Goal: Task Accomplishment & Management: Complete application form

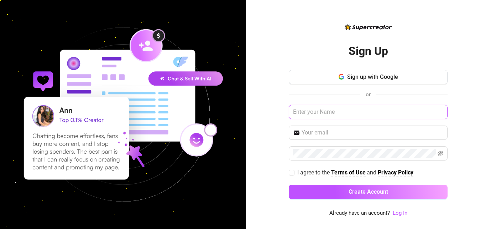
click at [364, 114] on input "text" at bounding box center [368, 112] width 159 height 14
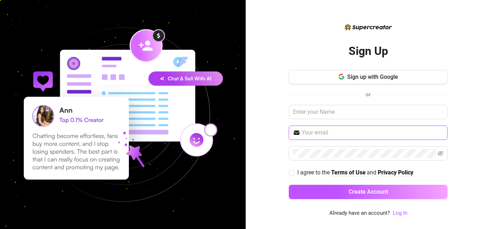
click at [320, 130] on input "text" at bounding box center [373, 132] width 142 height 9
type input "yaroslava1work1@outlook.com"
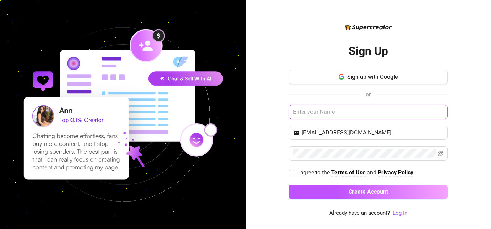
click at [330, 108] on input "text" at bounding box center [368, 112] width 159 height 14
type input "Asi"
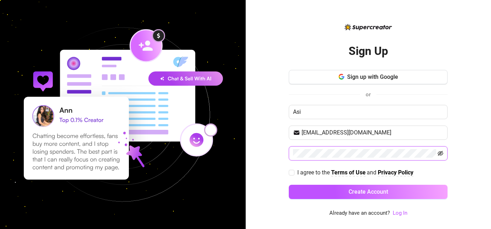
click at [441, 152] on icon "eye-invisible" at bounding box center [441, 153] width 6 height 5
click at [324, 133] on input "yaroslava1work1@outlook.com" at bounding box center [373, 132] width 142 height 9
click at [295, 175] on span "I agree to the Terms of Use and Privacy Policy" at bounding box center [356, 172] width 122 height 9
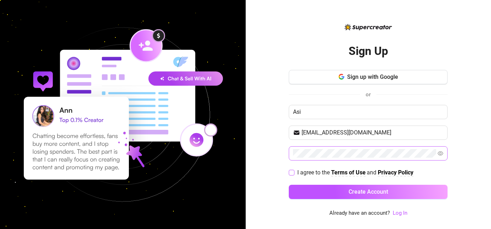
click at [294, 175] on input "I agree to the Terms of Use and Privacy Policy" at bounding box center [291, 172] width 5 height 5
checkbox input "true"
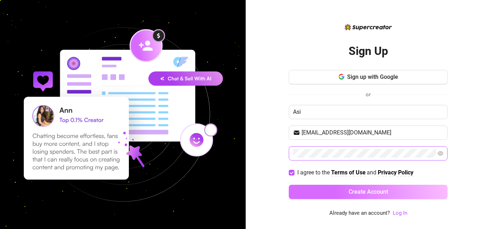
click at [345, 193] on button "Create Account" at bounding box center [368, 192] width 159 height 14
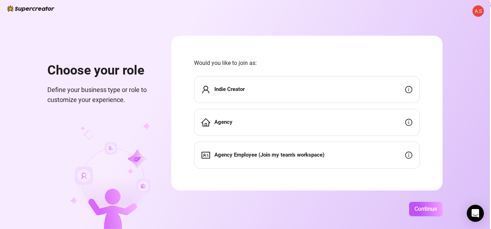
click at [323, 129] on div "Agency" at bounding box center [307, 122] width 226 height 27
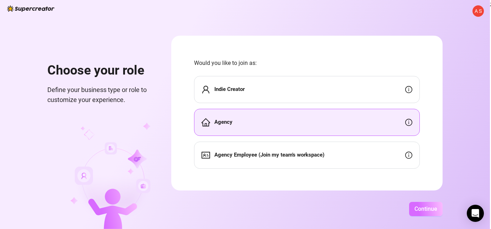
click at [425, 212] on button "Continue" at bounding box center [425, 209] width 33 height 14
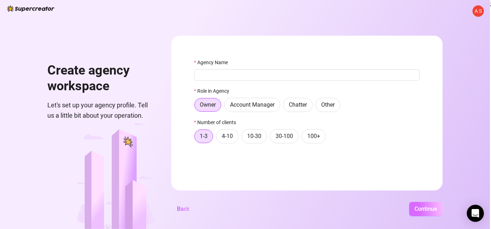
click at [421, 208] on span "Continue" at bounding box center [426, 208] width 23 height 7
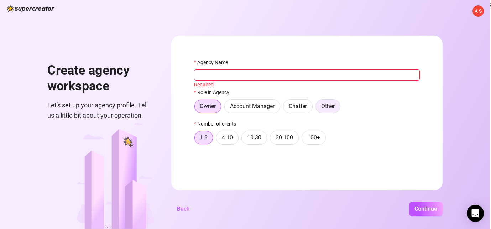
click at [324, 105] on span "Other" at bounding box center [328, 106] width 14 height 7
click at [318, 108] on input "Other" at bounding box center [318, 108] width 0 height 0
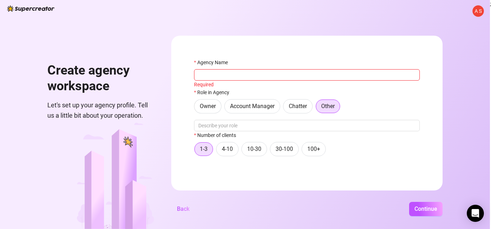
click at [224, 103] on div "Owner Account Manager Chatter Other" at bounding box center [307, 106] width 226 height 14
click at [217, 105] on label "Owner" at bounding box center [207, 106] width 27 height 14
click at [196, 108] on input "Owner" at bounding box center [196, 108] width 0 height 0
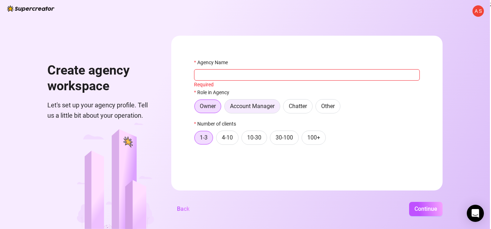
click at [263, 108] on span "Account Manager" at bounding box center [252, 106] width 45 height 7
click at [227, 108] on input "Account Manager" at bounding box center [227, 108] width 0 height 0
click at [210, 108] on span "Owner" at bounding box center [208, 106] width 16 height 7
click at [196, 108] on input "Owner" at bounding box center [196, 108] width 0 height 0
click at [211, 82] on div "Required" at bounding box center [307, 85] width 226 height 8
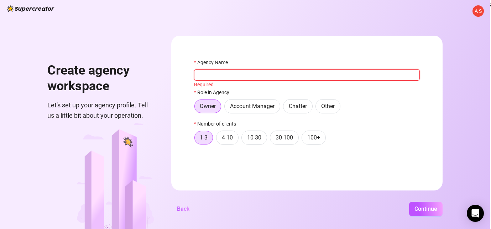
click at [210, 76] on input "Agency Name" at bounding box center [307, 74] width 226 height 11
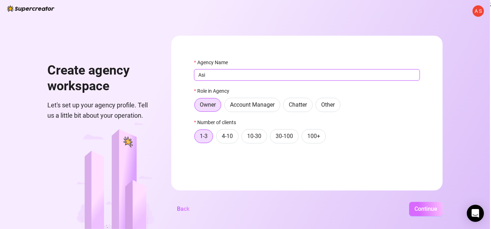
type input "Asi"
click at [431, 206] on span "Continue" at bounding box center [426, 208] width 23 height 7
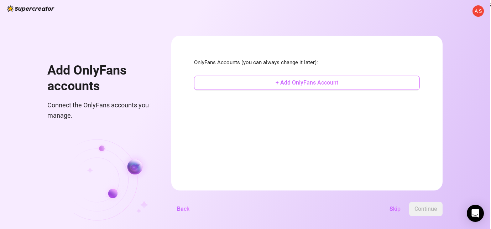
click at [353, 83] on button "+ Add OnlyFans Account" at bounding box center [307, 83] width 226 height 14
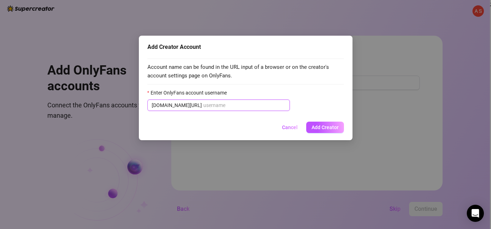
paste input "annetbobs"
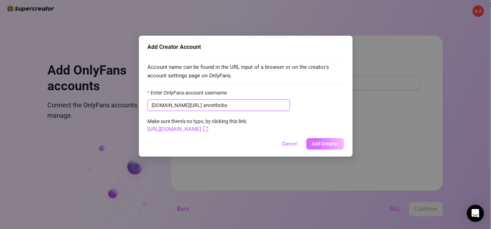
type input "annetbobs"
click at [330, 146] on span "Add Creator" at bounding box center [325, 144] width 27 height 6
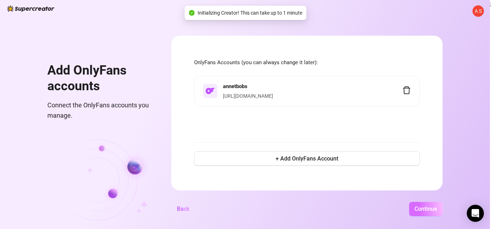
click at [426, 209] on span "Continue" at bounding box center [426, 208] width 23 height 7
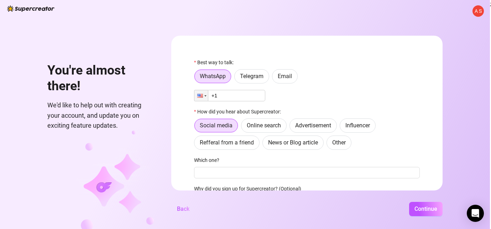
scroll to position [6, 0]
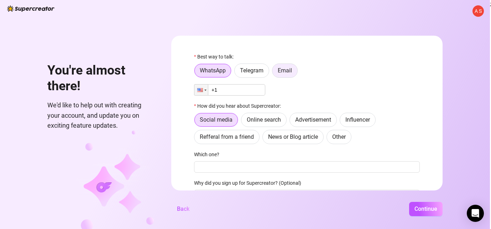
click at [284, 72] on span "Email" at bounding box center [285, 70] width 14 height 7
click at [274, 72] on input "Email" at bounding box center [274, 72] width 0 height 0
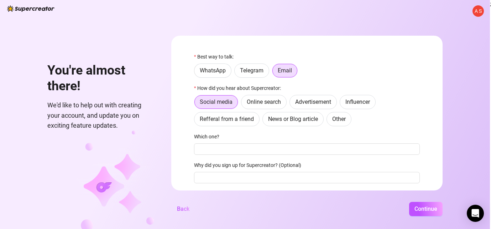
click at [249, 157] on div "Best way to talk: WhatsApp Telegram Email How did you hear about Supercreator: …" at bounding box center [307, 135] width 226 height 165
click at [248, 150] on input "Which one?" at bounding box center [307, 148] width 226 height 11
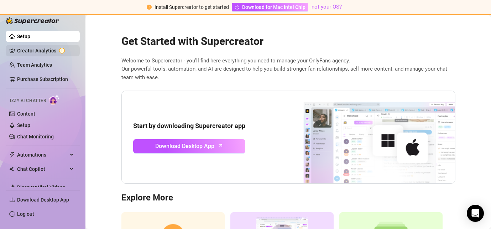
click at [40, 51] on link "Creator Analytics" at bounding box center [45, 50] width 57 height 11
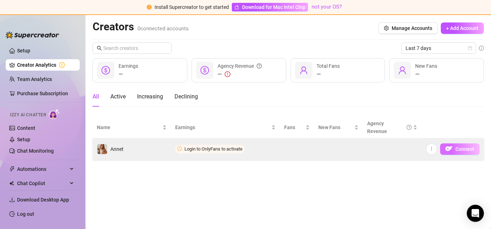
click at [454, 147] on button "Connect" at bounding box center [460, 148] width 40 height 11
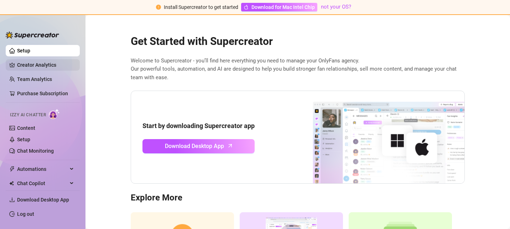
click at [33, 66] on link "Creator Analytics" at bounding box center [45, 64] width 57 height 11
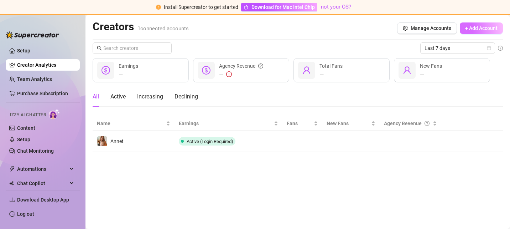
click at [485, 31] on button "+ Add Account" at bounding box center [481, 27] width 43 height 11
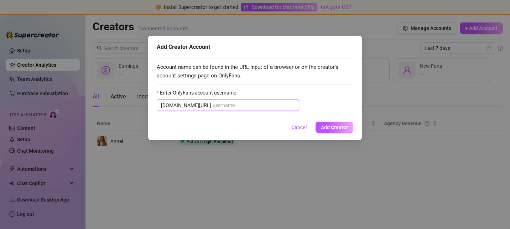
paste input "annetbreast"
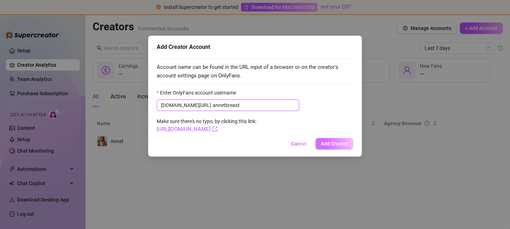
type input "annetbreast"
click at [330, 146] on span "Add Creator" at bounding box center [334, 144] width 27 height 6
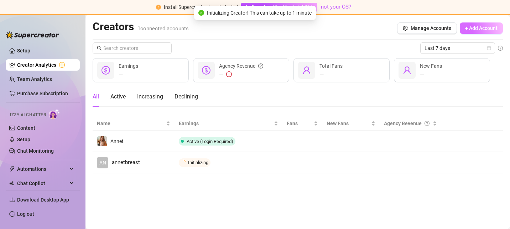
click at [467, 31] on button "+ Add Account" at bounding box center [481, 27] width 43 height 11
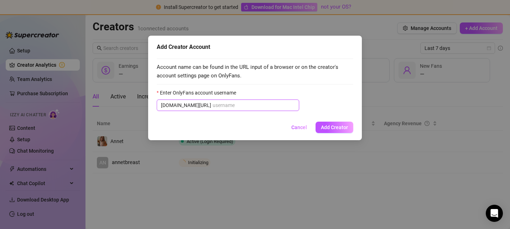
paste input "@annetprovocateurvip"
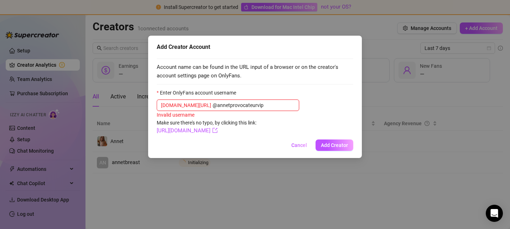
click at [213, 107] on input "@annetprovocateurvip" at bounding box center [254, 105] width 82 height 8
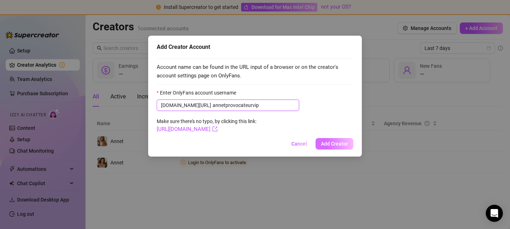
type input "annetprovocateurvip"
click at [338, 146] on span "Add Creator" at bounding box center [334, 144] width 27 height 6
